Goal: Task Accomplishment & Management: Complete application form

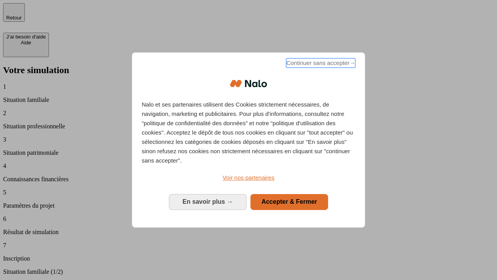
click at [320, 64] on span "Continuer sans accepter →" at bounding box center [320, 62] width 69 height 9
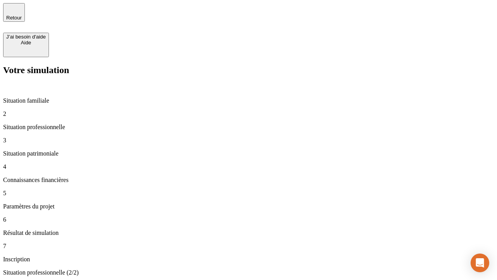
type input "30 000"
type input "40 000"
